Goal: Task Accomplishment & Management: Manage account settings

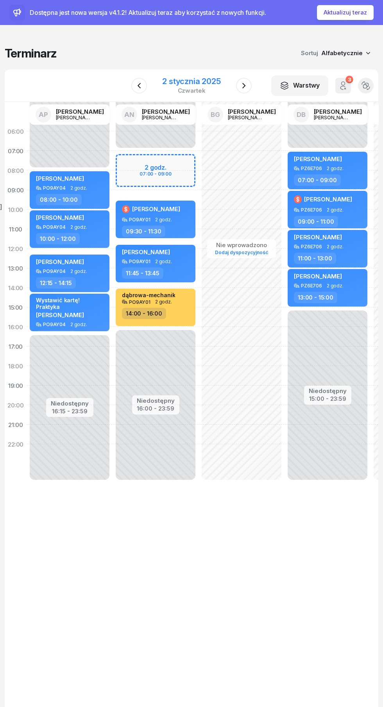
click at [203, 79] on div "2 stycznia 2025" at bounding box center [191, 81] width 59 height 8
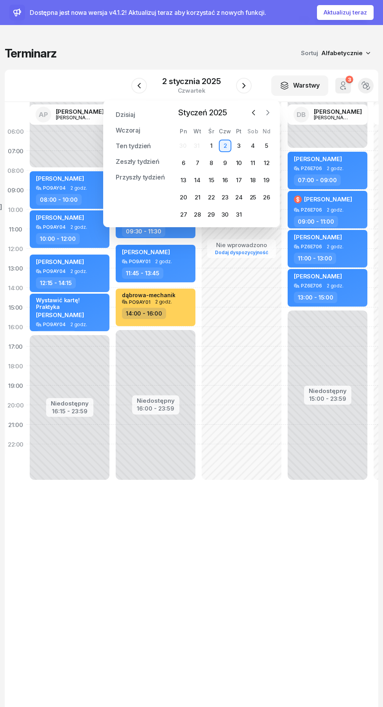
click at [268, 113] on icon "button" at bounding box center [268, 113] width 8 height 8
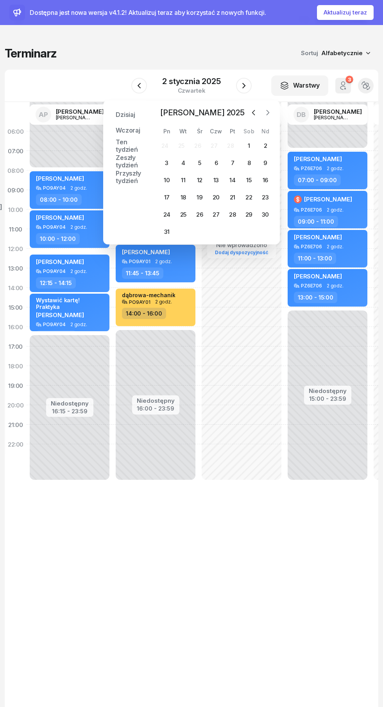
click at [268, 113] on icon "button" at bounding box center [268, 113] width 8 height 8
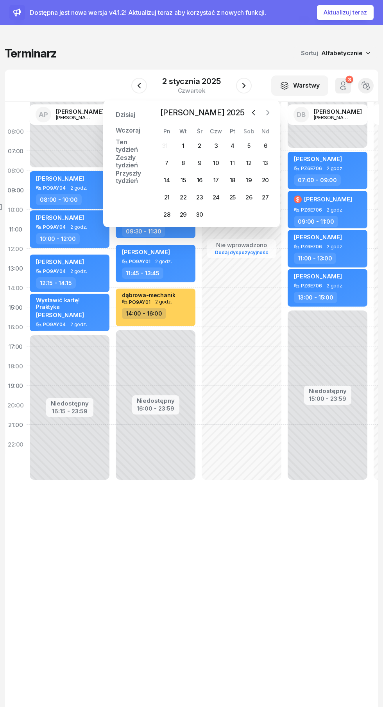
click at [268, 113] on icon "button" at bounding box center [268, 113] width 8 height 8
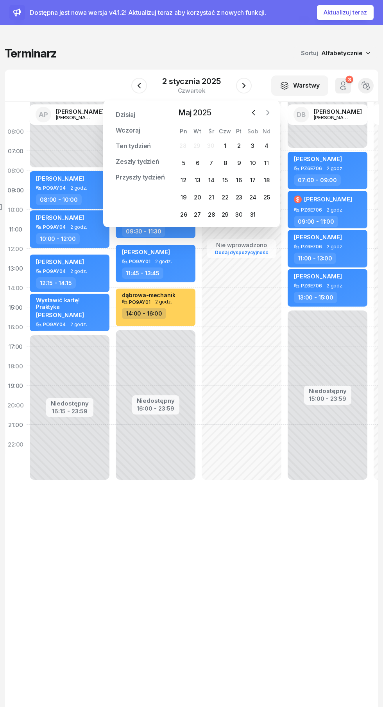
click at [272, 113] on button "button" at bounding box center [268, 113] width 12 height 12
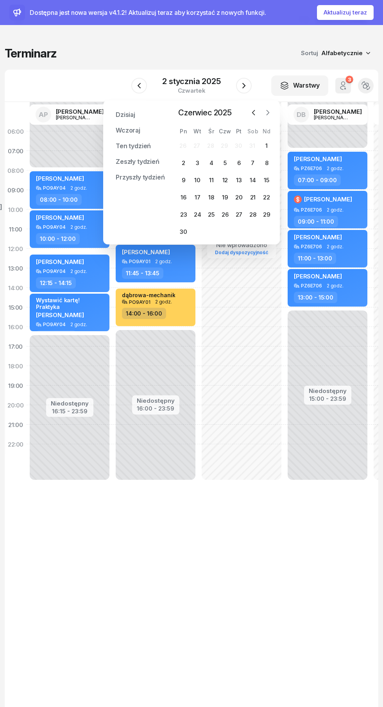
click at [271, 113] on icon "button" at bounding box center [268, 113] width 8 height 8
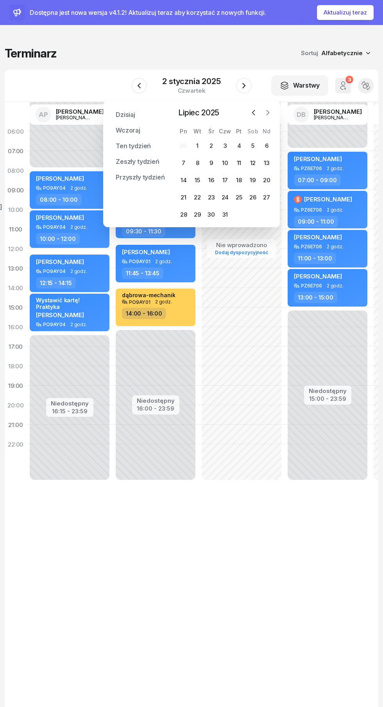
click at [270, 113] on icon "button" at bounding box center [268, 113] width 8 height 8
click at [268, 113] on icon "button" at bounding box center [268, 113] width 8 height 8
click at [278, 115] on div "Dzisiaj Wczoraj Ten tydzień Zeszły tydzień Przyszły tydzień Przypnij Wrzesień 2…" at bounding box center [191, 164] width 177 height 126
click at [268, 113] on icon "button" at bounding box center [268, 113] width 8 height 8
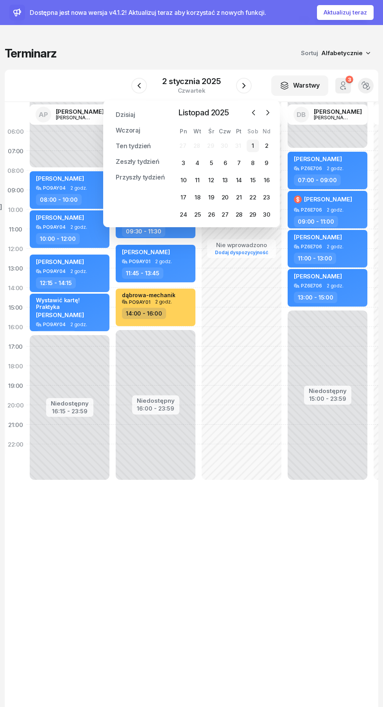
click at [253, 145] on div "1" at bounding box center [253, 146] width 13 height 13
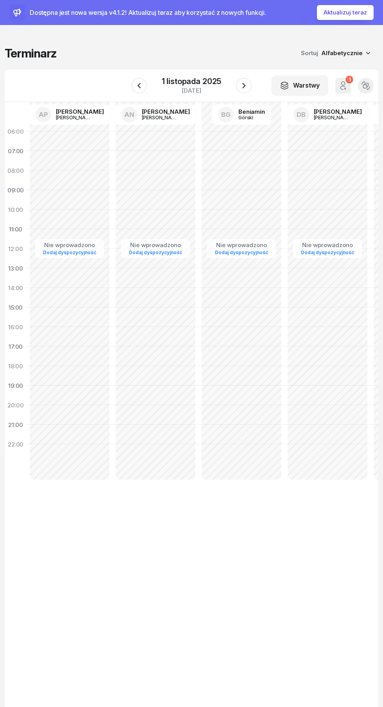
click at [48, 48] on h1 "Terminarz" at bounding box center [31, 53] width 52 height 14
click at [347, 12] on button "Aktualizuj teraz" at bounding box center [345, 12] width 57 height 15
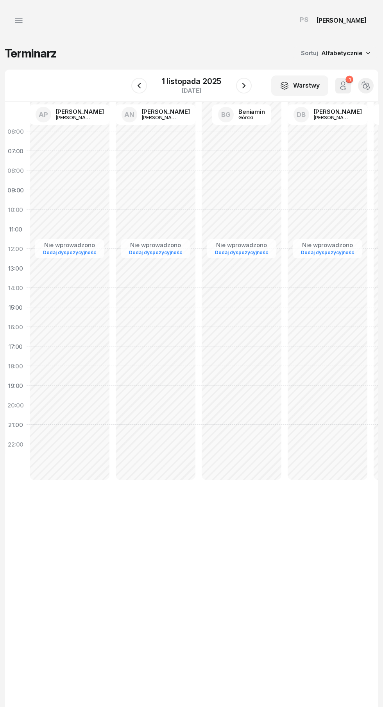
click at [18, 23] on icon "button" at bounding box center [18, 20] width 9 height 9
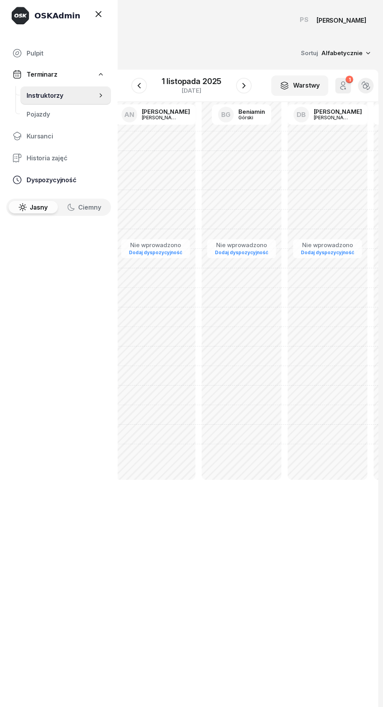
click at [56, 183] on span "Dyspozycyjność" at bounding box center [66, 179] width 78 height 7
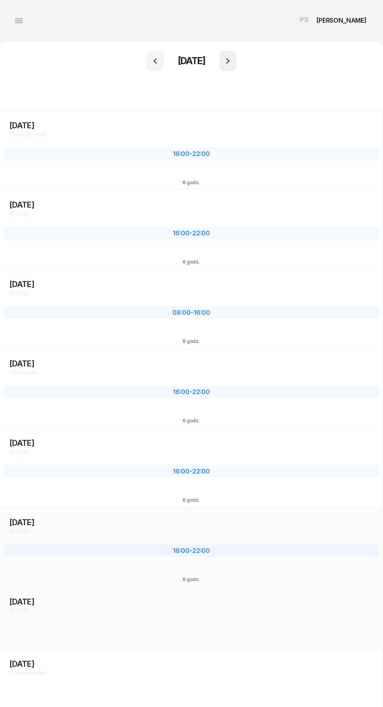
click at [233, 64] on icon "button" at bounding box center [227, 60] width 9 height 9
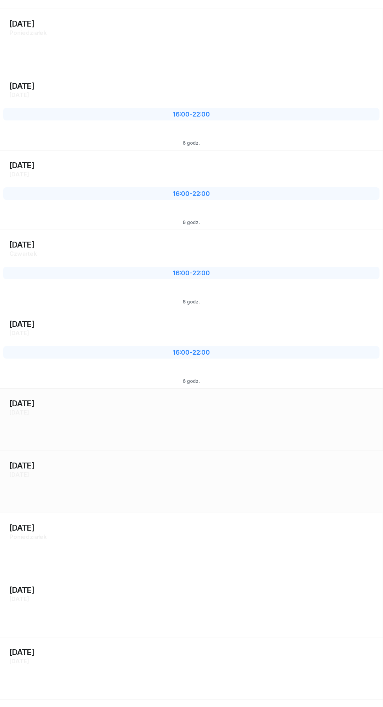
scroll to position [104, 0]
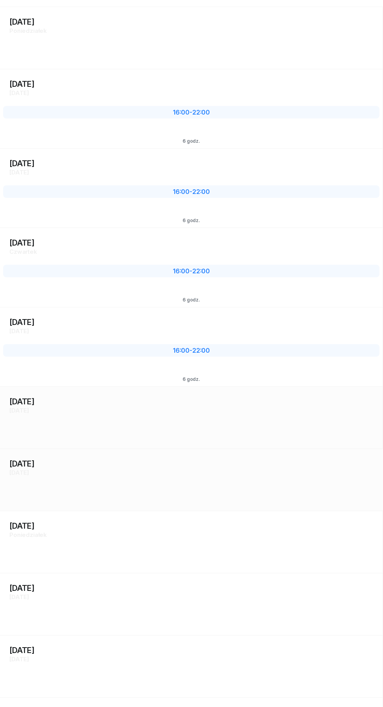
click at [136, 484] on div "2 listopada Nd niedziela 2" at bounding box center [191, 480] width 383 height 62
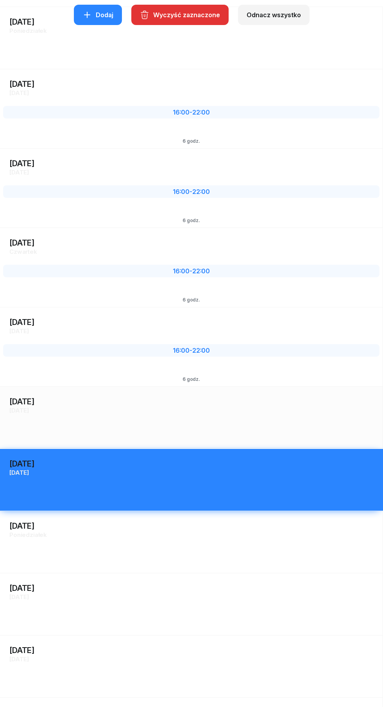
click at [165, 545] on div "3 listopada Pn poniedziałek 3" at bounding box center [191, 542] width 383 height 62
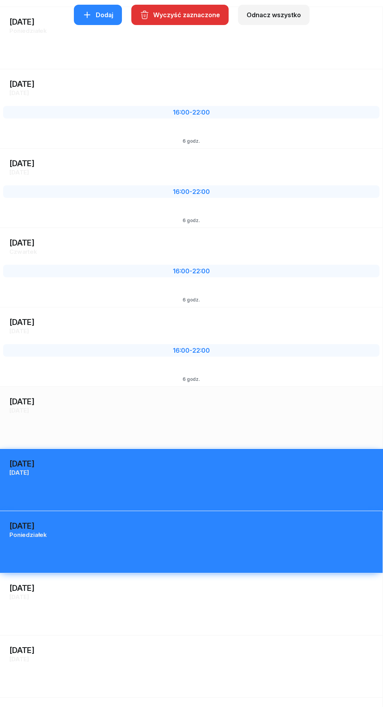
click at [172, 601] on div "4 listopada Wt wtorek" at bounding box center [191, 592] width 383 height 24
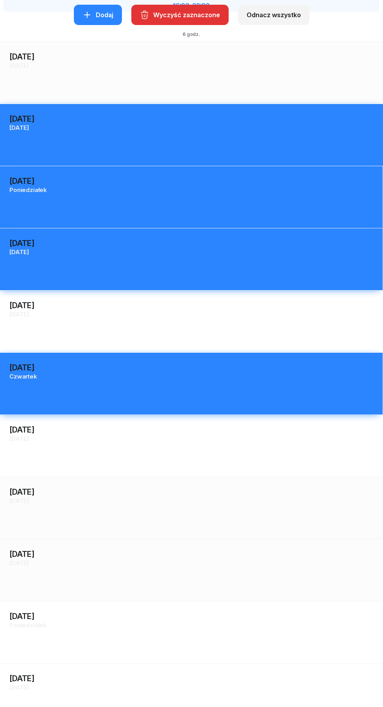
scroll to position [452, 0]
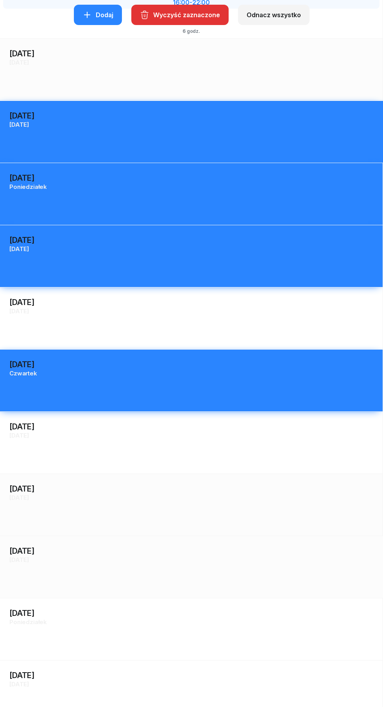
click at [166, 438] on div "Pt piątek" at bounding box center [191, 435] width 364 height 7
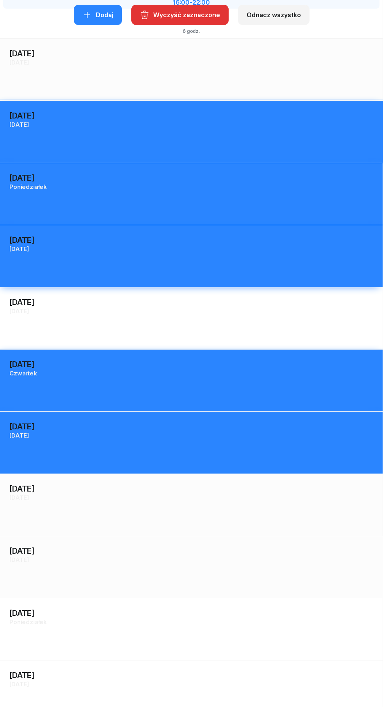
click at [128, 694] on div "11 listopada Wt wtorek 11" at bounding box center [191, 691] width 383 height 62
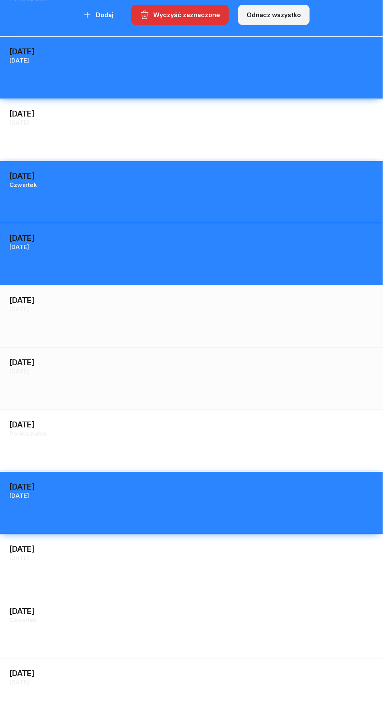
scroll to position [641, 0]
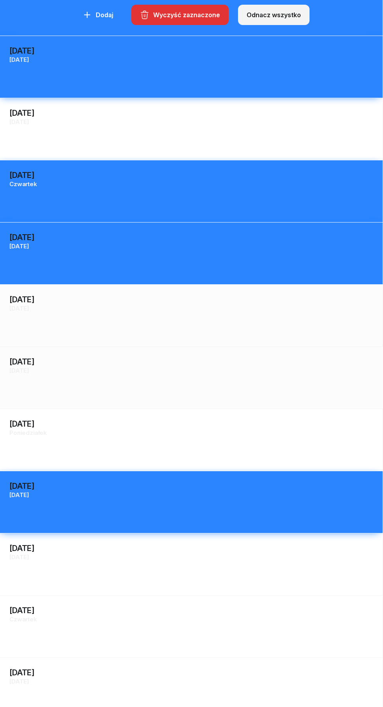
click at [165, 631] on div "13 listopada Cz czwartek 13" at bounding box center [191, 626] width 383 height 62
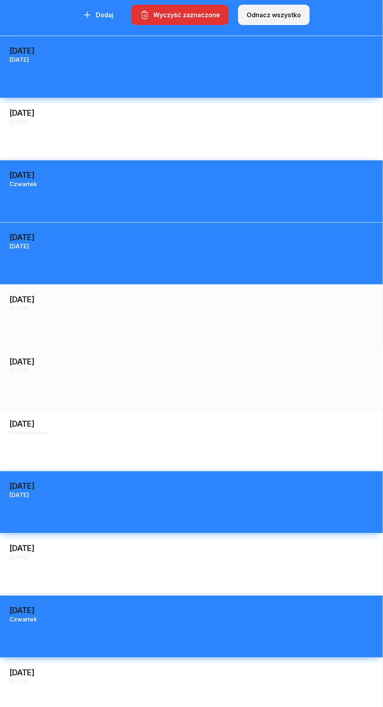
click at [185, 683] on div "Pt piątek" at bounding box center [191, 681] width 364 height 7
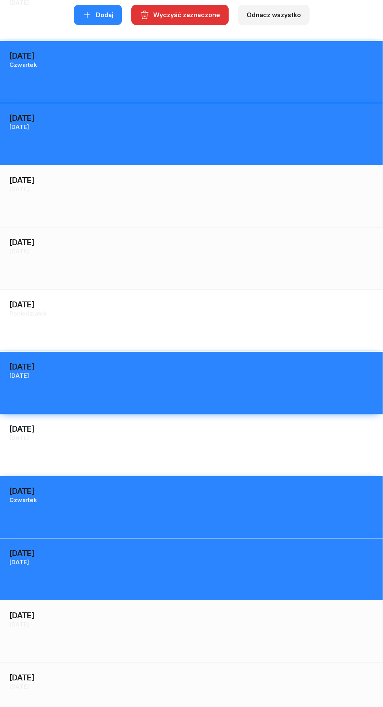
scroll to position [808, 0]
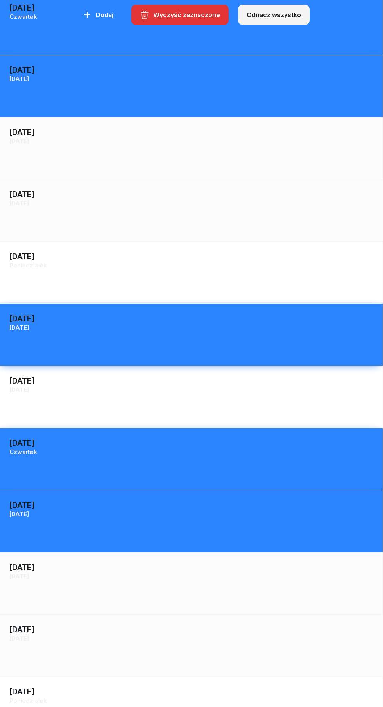
click at [203, 577] on div "So sobota" at bounding box center [191, 576] width 364 height 7
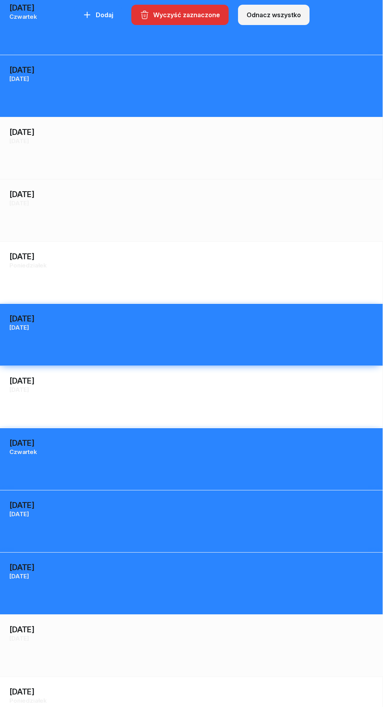
click at [188, 644] on div "16 listopada Nd niedziela" at bounding box center [191, 633] width 383 height 24
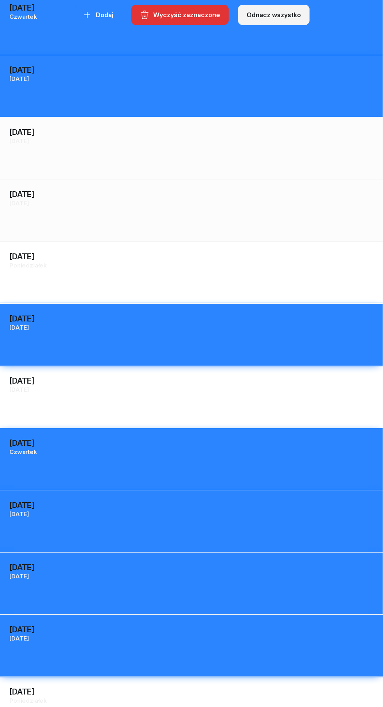
click at [171, 703] on div "Pn poniedziałek" at bounding box center [191, 700] width 364 height 7
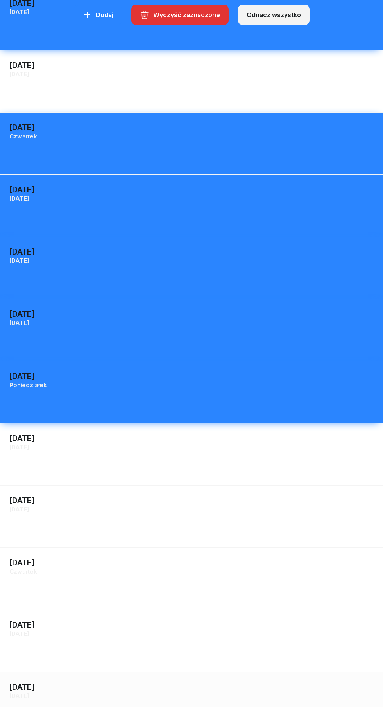
scroll to position [1126, 0]
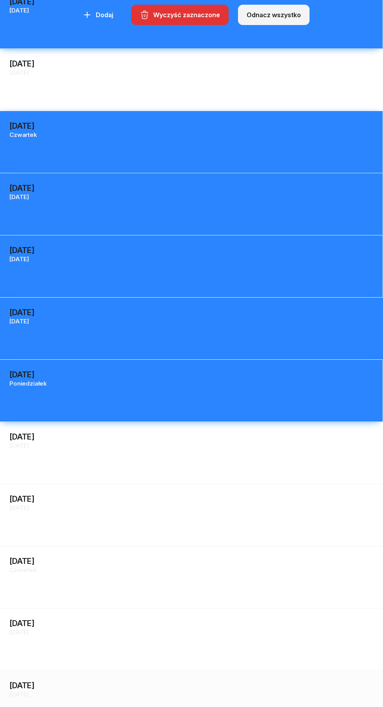
click at [185, 520] on div "19 listopada Śr środa 19" at bounding box center [191, 515] width 383 height 62
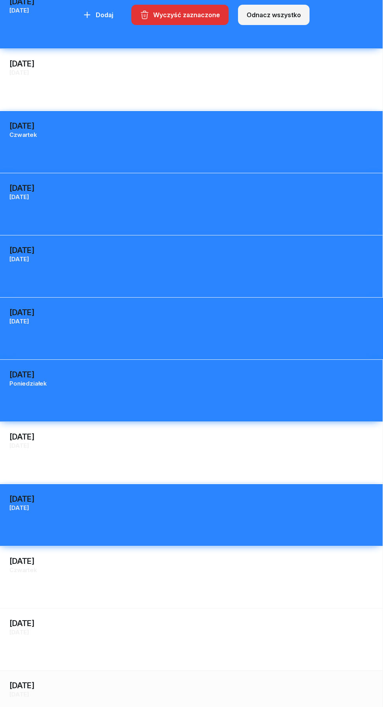
click at [182, 572] on div "Cz czwartek" at bounding box center [191, 570] width 364 height 7
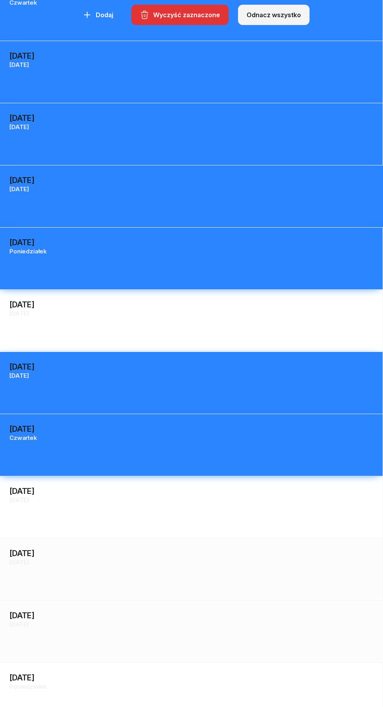
scroll to position [1259, 0]
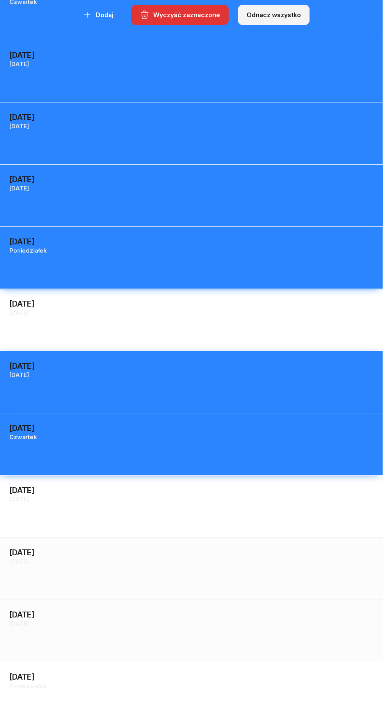
click at [154, 627] on div "Nd niedziela" at bounding box center [191, 623] width 365 height 7
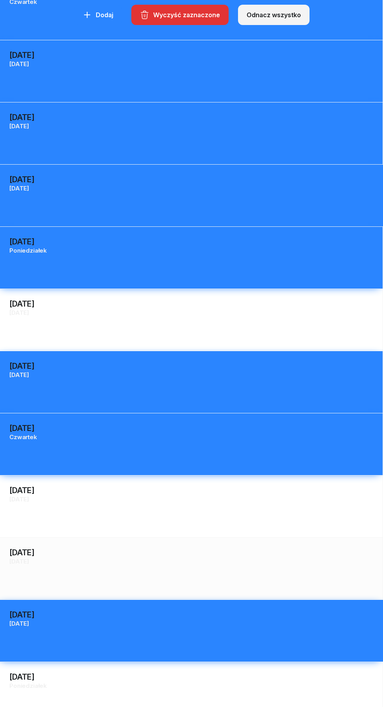
click at [146, 691] on div "24 listopada Pn poniedziałek" at bounding box center [191, 680] width 383 height 24
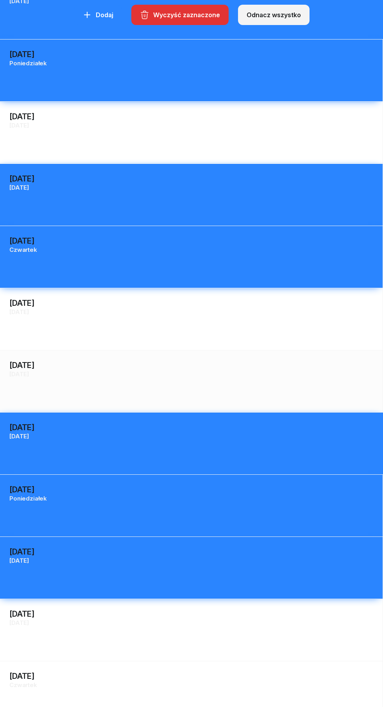
scroll to position [1446, 0]
click at [193, 625] on div "Śr środa" at bounding box center [191, 622] width 364 height 7
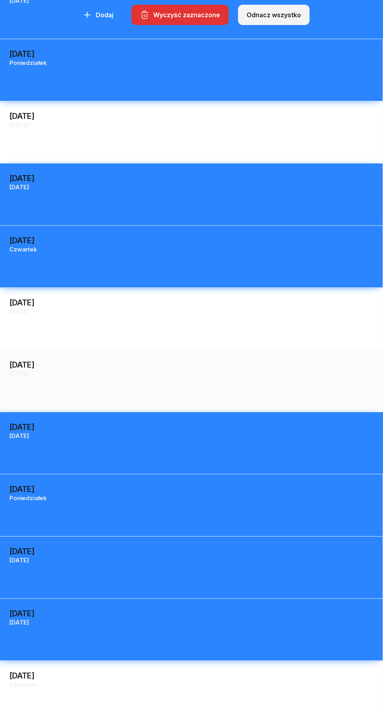
click at [128, 693] on div "27 listopada Cz czwartek 27" at bounding box center [191, 692] width 383 height 62
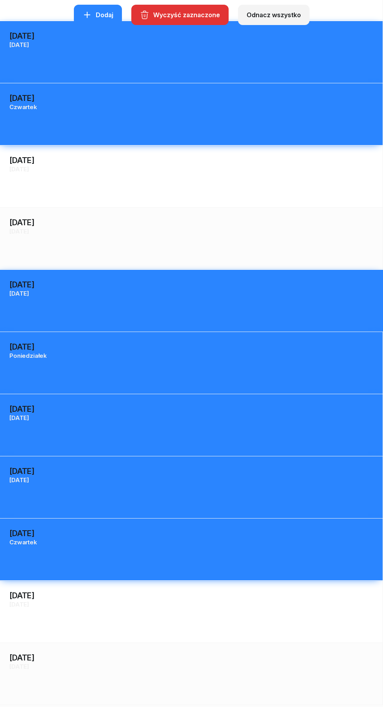
scroll to position [1589, 0]
click at [170, 666] on div "So sobota" at bounding box center [191, 666] width 364 height 7
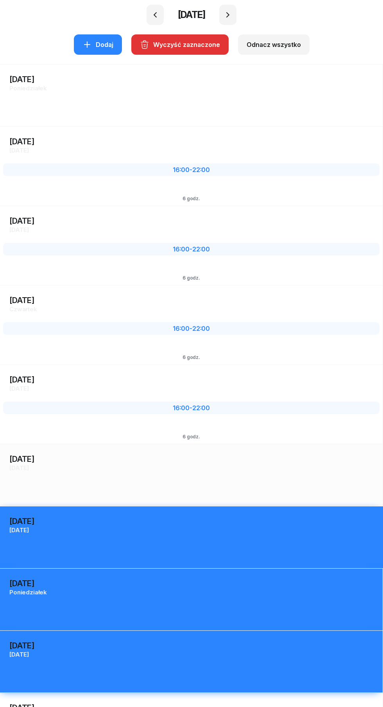
scroll to position [0, 0]
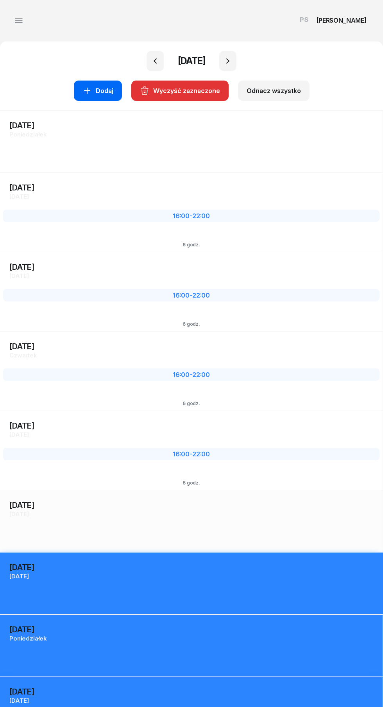
click at [99, 90] on div "Dodaj" at bounding box center [98, 90] width 31 height 9
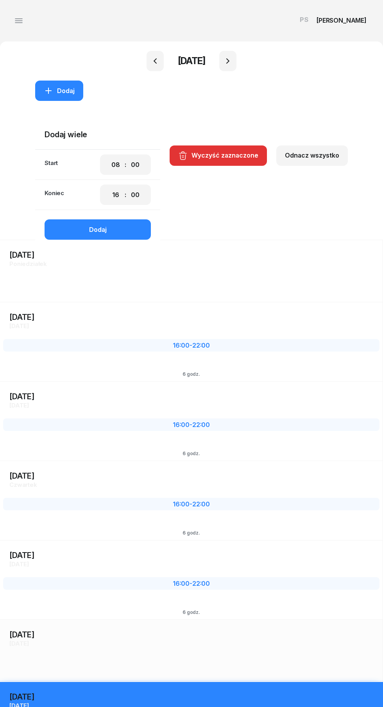
click at [114, 165] on select "00 01 02 03 04 05 06 07 08 09 10 11 12 13 14 15 16 17 18 19 20 21 22 23" at bounding box center [115, 165] width 15 height 14
select select "16"
click at [110, 158] on select "00 01 02 03 04 05 06 07 08 09 10 11 12 13 14 15 16 17 18 19 20 21 22 23" at bounding box center [115, 165] width 15 height 14
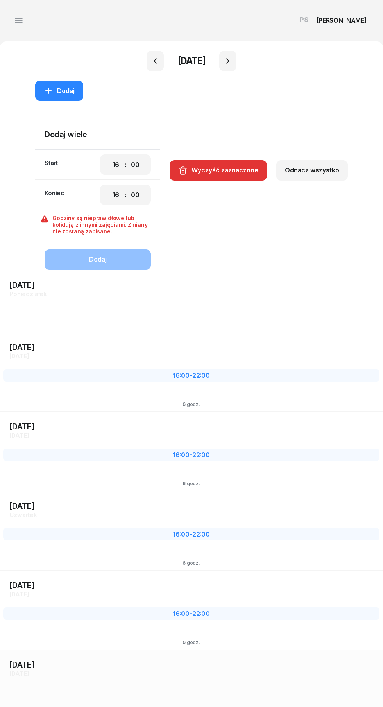
click at [117, 195] on select "00 01 02 03 04 05 06 07 08 09 10 11 12 13 14 15 16 17 18 19 20 21 22 23" at bounding box center [115, 195] width 15 height 14
select select "22"
click at [110, 188] on select "00 01 02 03 04 05 06 07 08 09 10 11 12 13 14 15 16 17 18 19 20 21 22 23" at bounding box center [115, 195] width 15 height 14
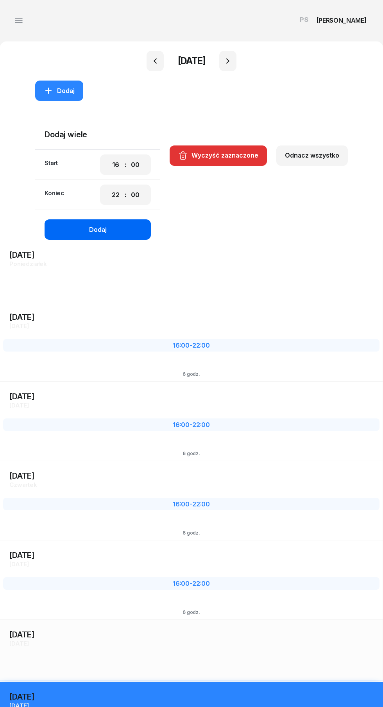
click at [103, 230] on div "Dodaj" at bounding box center [98, 229] width 18 height 7
